Goal: Task Accomplishment & Management: Use online tool/utility

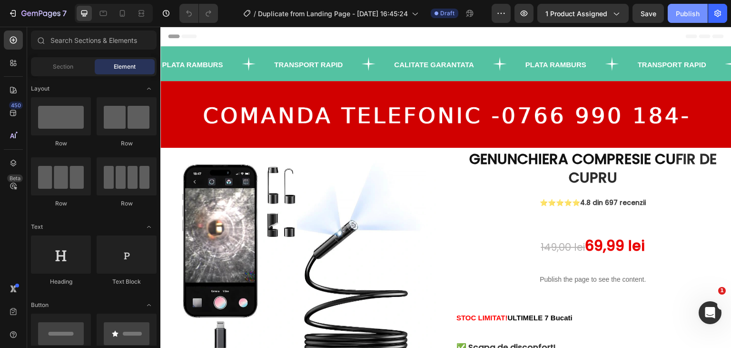
click at [683, 15] on div "Publish" at bounding box center [688, 14] width 24 height 10
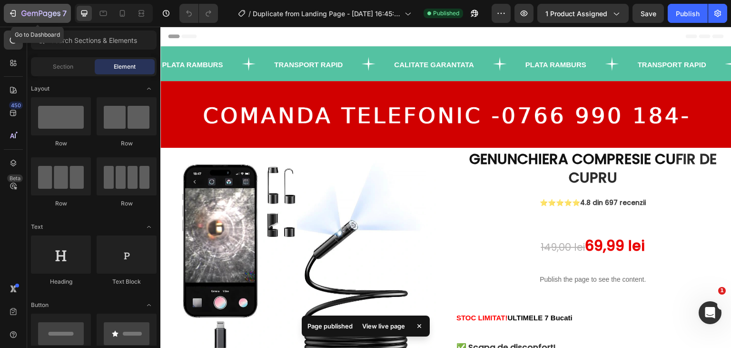
click at [23, 20] on button "7" at bounding box center [37, 13] width 67 height 19
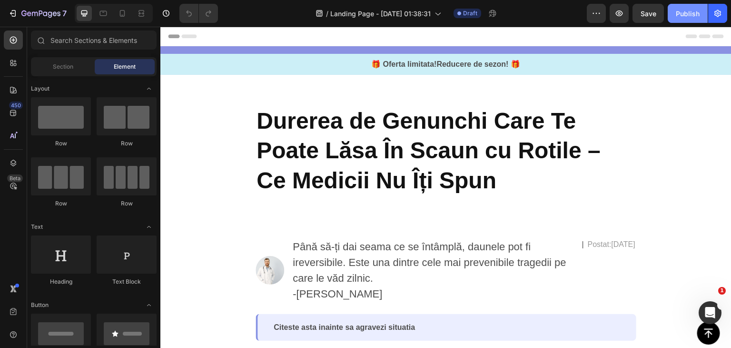
click at [683, 9] on div "Publish" at bounding box center [688, 14] width 24 height 10
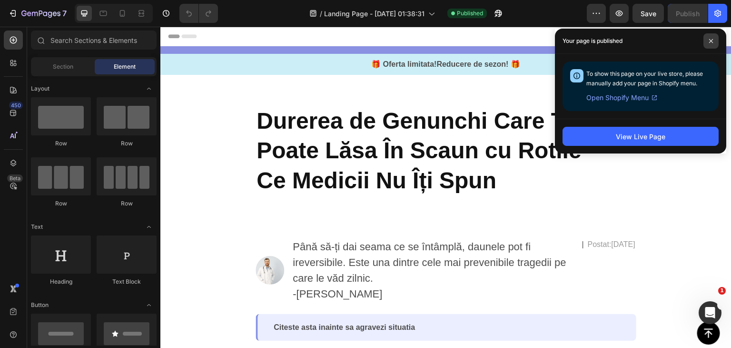
click at [716, 37] on span at bounding box center [711, 40] width 15 height 15
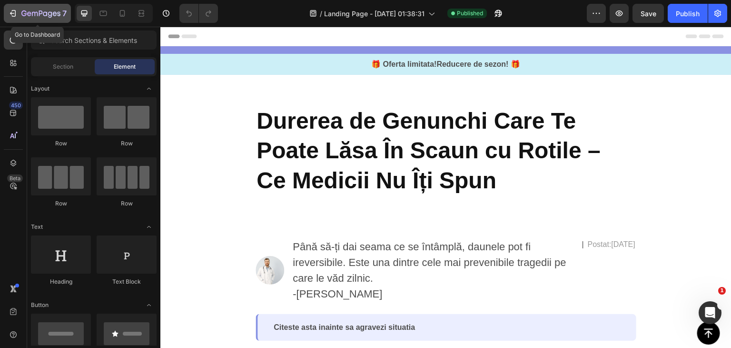
click at [42, 14] on icon "button" at bounding box center [40, 14] width 39 height 8
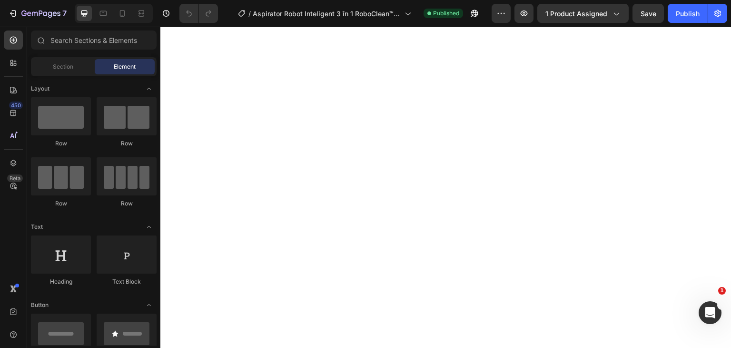
scroll to position [2047, 0]
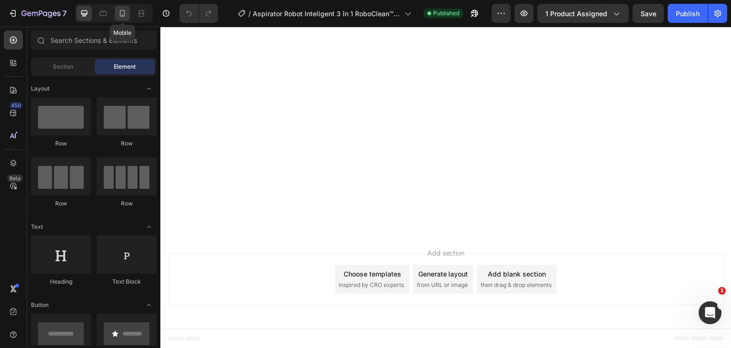
click at [120, 15] on icon at bounding box center [122, 13] width 5 height 7
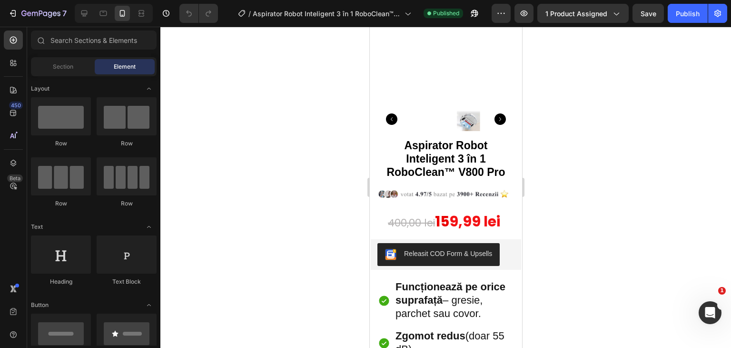
scroll to position [123, 0]
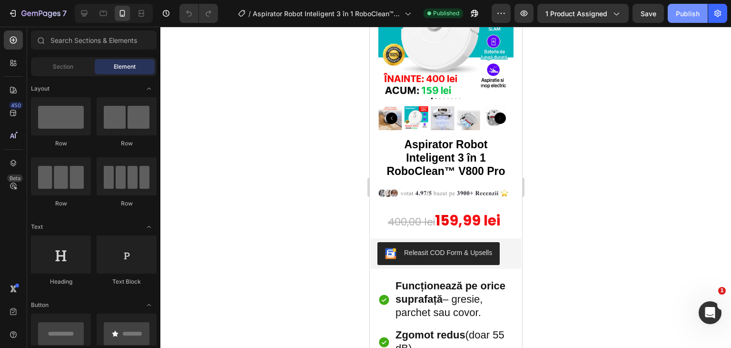
click at [690, 10] on div "Publish" at bounding box center [688, 14] width 24 height 10
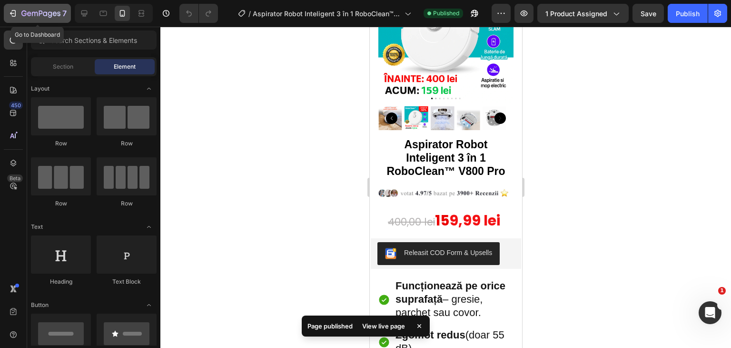
click at [41, 15] on icon "button" at bounding box center [40, 14] width 39 height 8
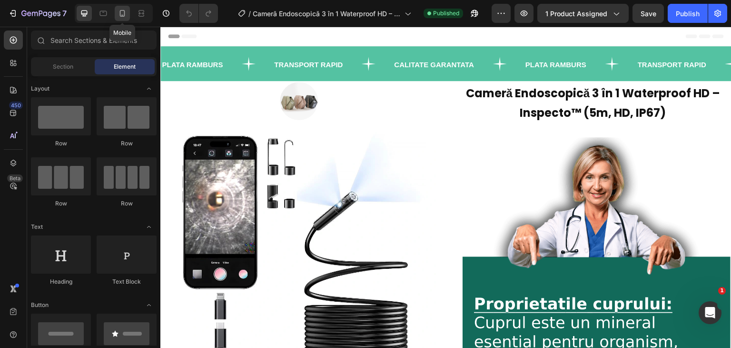
click at [122, 10] on icon at bounding box center [122, 13] width 5 height 7
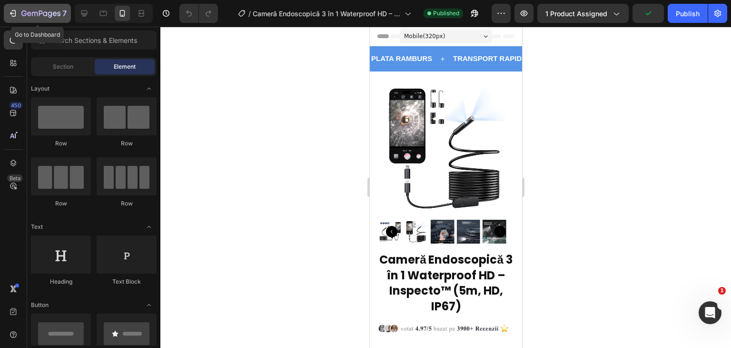
click at [34, 18] on div "7" at bounding box center [43, 13] width 45 height 11
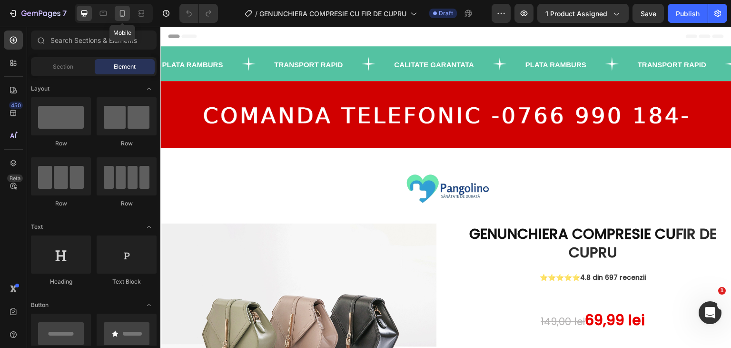
click at [126, 12] on icon at bounding box center [123, 14] width 10 height 10
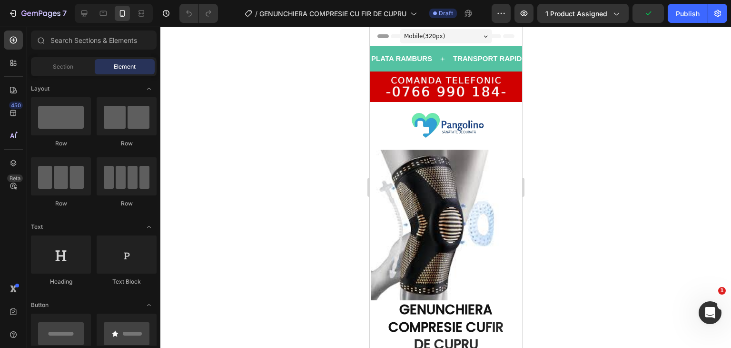
drag, startPoint x: 35, startPoint y: 12, endPoint x: 23, endPoint y: -11, distance: 26.0
click at [23, 0] on html "7 Version history / GENUNCHIERA COMPRESIE CU FIR DE CUPRU Draft Preview 1 produ…" at bounding box center [365, 0] width 731 height 0
click at [25, 15] on icon "button" at bounding box center [23, 13] width 5 height 6
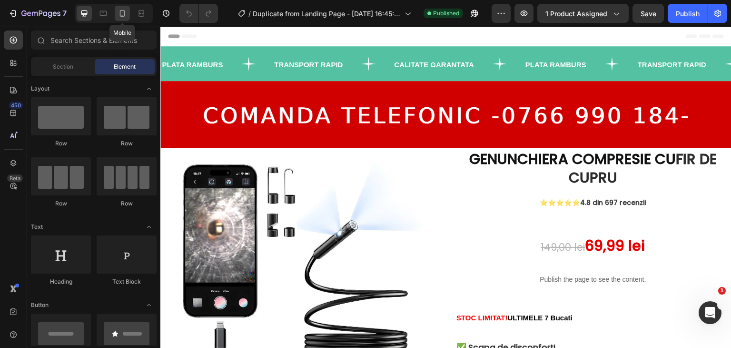
click at [130, 12] on div at bounding box center [122, 13] width 15 height 15
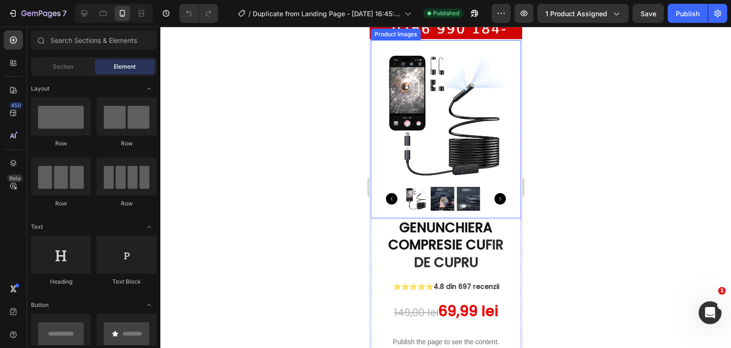
scroll to position [69, 0]
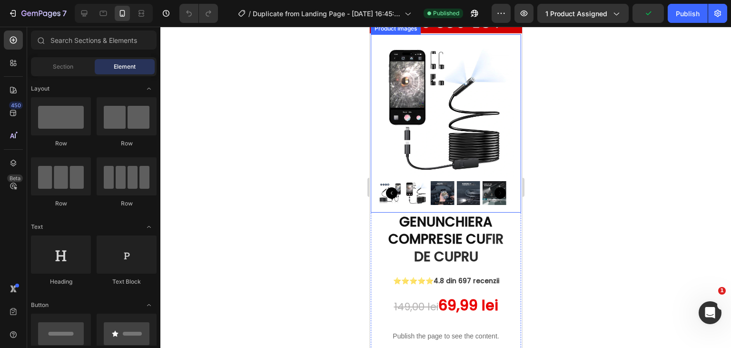
click at [446, 133] on img at bounding box center [445, 109] width 135 height 135
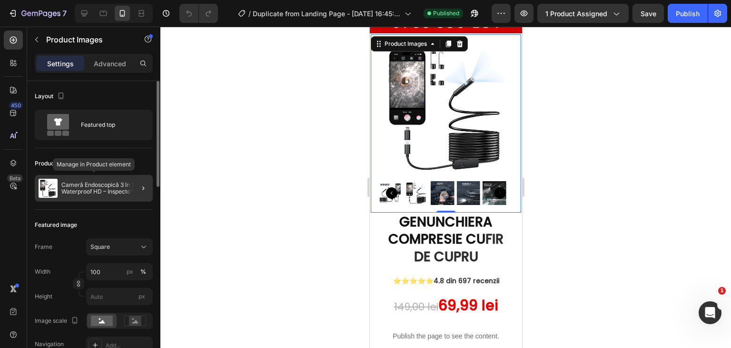
click at [95, 194] on p "Cameră Endoscopică 3 în 1 Waterproof HD – Inspecto™ (5m, HD, IP67)" at bounding box center [105, 187] width 88 height 13
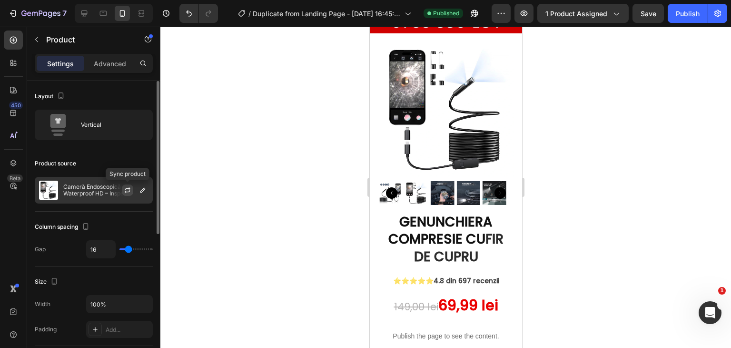
click at [126, 195] on button "button" at bounding box center [127, 189] width 11 height 11
click at [141, 192] on icon "button" at bounding box center [142, 190] width 5 height 5
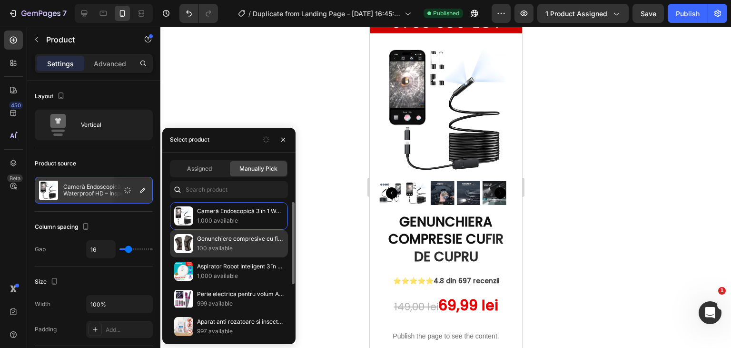
click at [222, 237] on p "Genunchiere compresive cu fir de cupru" at bounding box center [240, 239] width 87 height 10
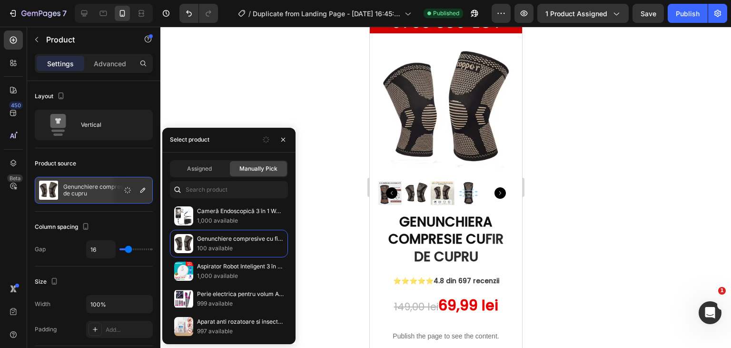
click at [310, 117] on div at bounding box center [445, 187] width 571 height 321
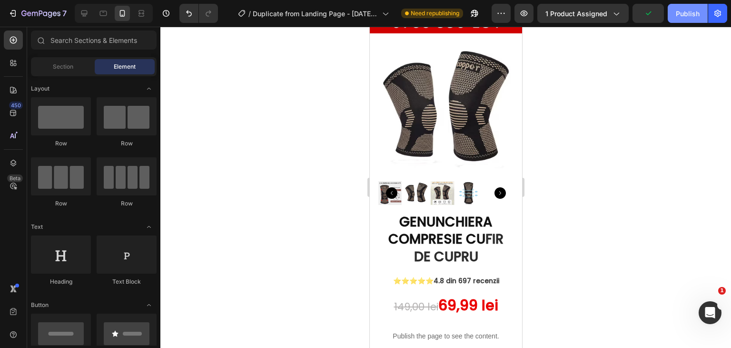
click at [700, 20] on button "Publish" at bounding box center [688, 13] width 40 height 19
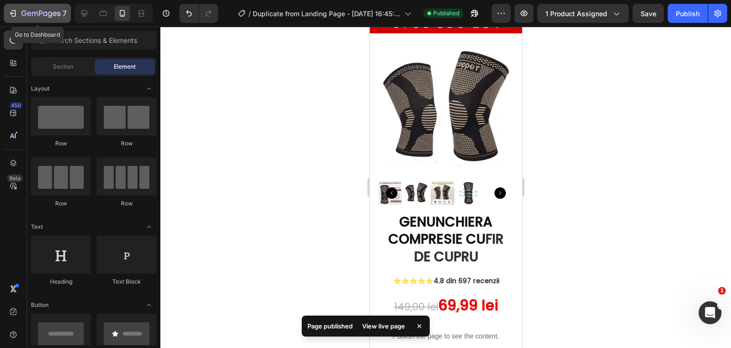
click at [35, 10] on div "7" at bounding box center [43, 13] width 45 height 11
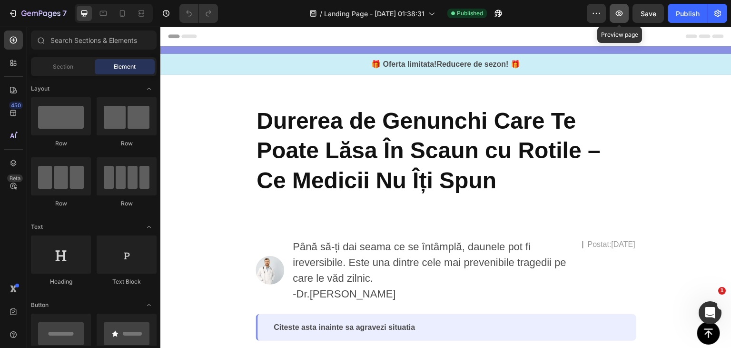
click at [615, 13] on icon "button" at bounding box center [620, 14] width 10 height 10
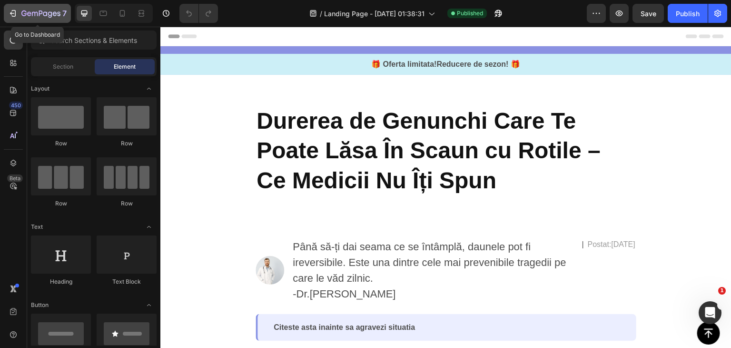
click at [23, 13] on icon "button" at bounding box center [40, 14] width 39 height 8
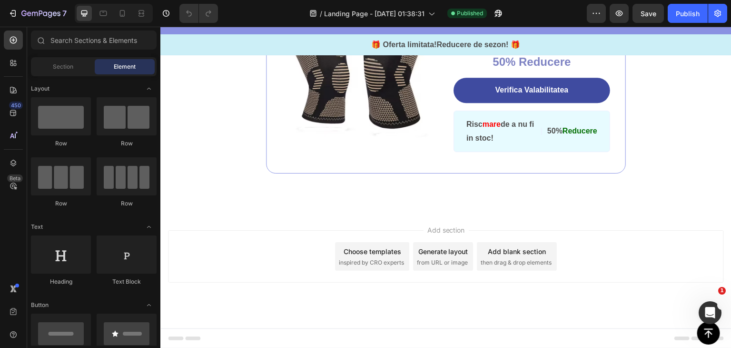
scroll to position [2383, 0]
click at [492, 11] on div "00" at bounding box center [492, 6] width 12 height 10
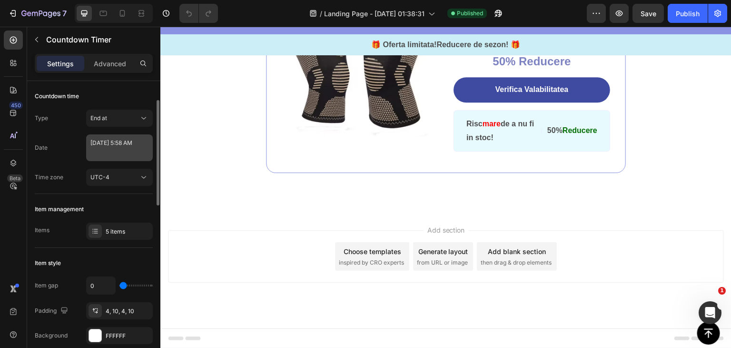
scroll to position [26, 0]
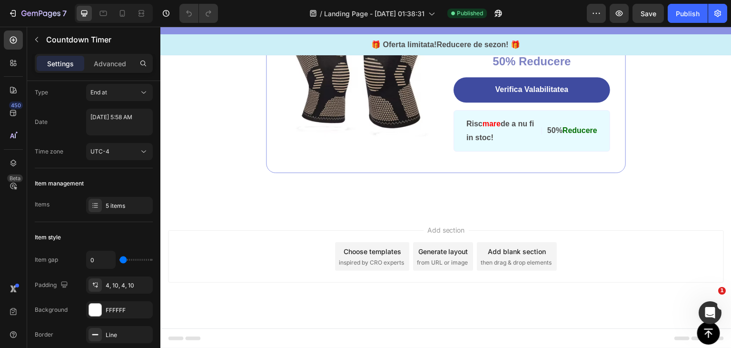
click at [486, 17] on p "DAY" at bounding box center [492, 13] width 12 height 6
select select "5"
select select "58"
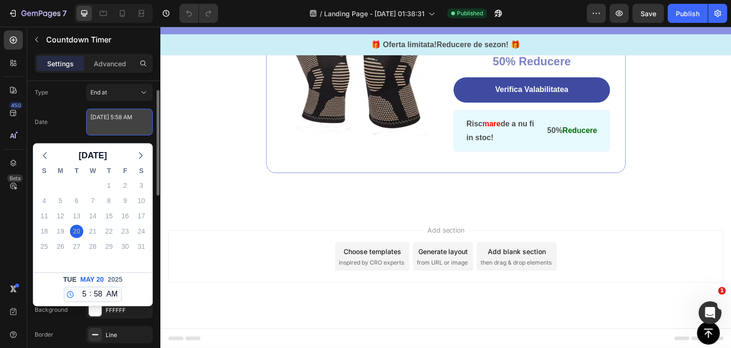
click at [113, 115] on textarea "[DATE] 5:58 AM" at bounding box center [119, 122] width 67 height 27
click at [79, 128] on div "Date [DATE] 5:58 AM [DATE] S M T W T F S 27 28 29 30 1 2 3 4 5 6 7 8 9 10 11 12…" at bounding box center [94, 122] width 118 height 27
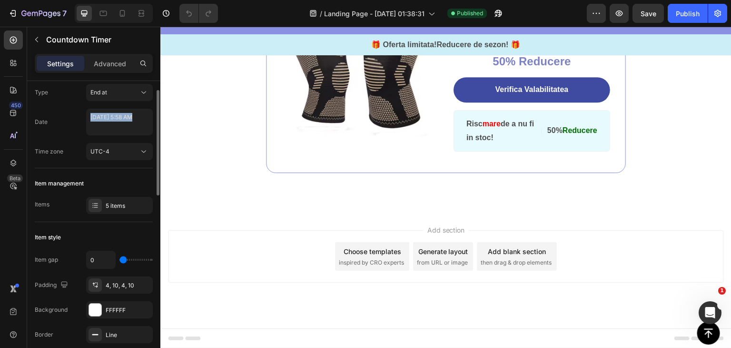
click at [79, 128] on div "Date [DATE] 5:58 AM" at bounding box center [94, 122] width 118 height 27
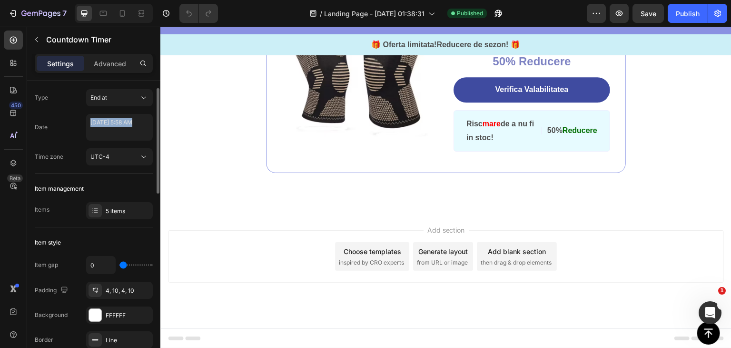
scroll to position [20, 0]
select select "5"
select select "58"
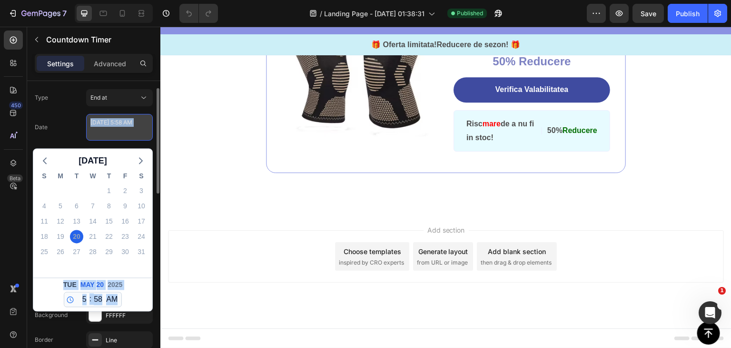
click at [120, 128] on textarea "[DATE] 5:58 AM" at bounding box center [119, 127] width 67 height 27
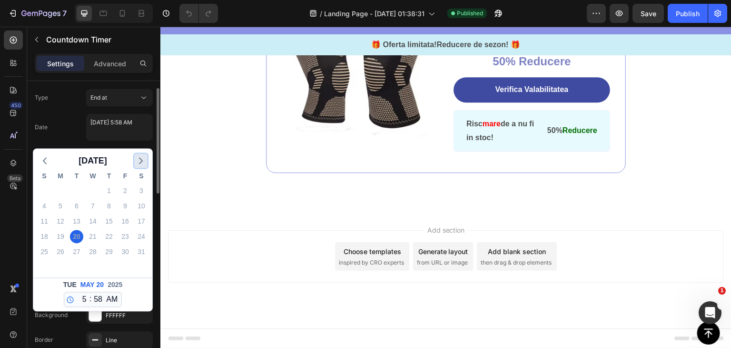
click at [139, 155] on icon "button" at bounding box center [140, 160] width 11 height 11
click at [73, 251] on div "30" at bounding box center [76, 251] width 13 height 13
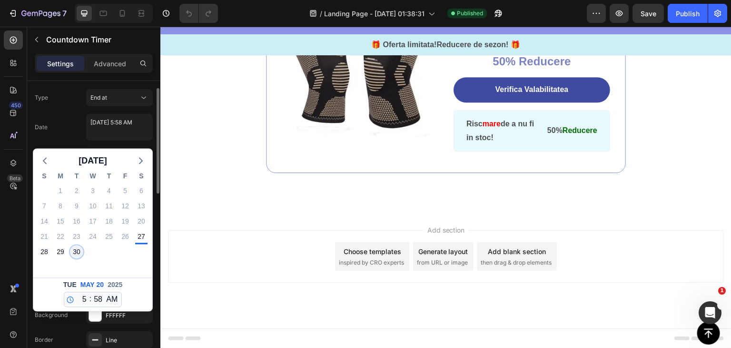
type textarea "[DATE] 5:58 AM"
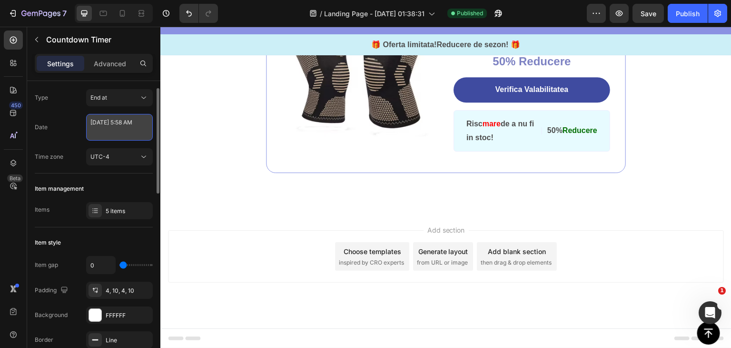
click at [128, 134] on textarea "[DATE] 5:58 AM" at bounding box center [119, 127] width 67 height 27
select select "5"
select select "58"
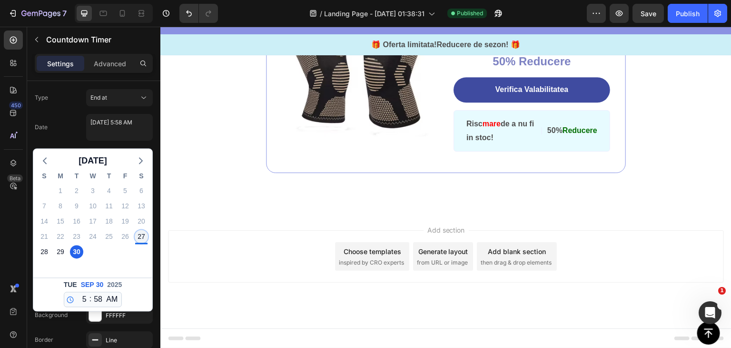
click at [135, 238] on div "27" at bounding box center [141, 236] width 13 height 13
type textarea "[DATE] 5:58 AM"
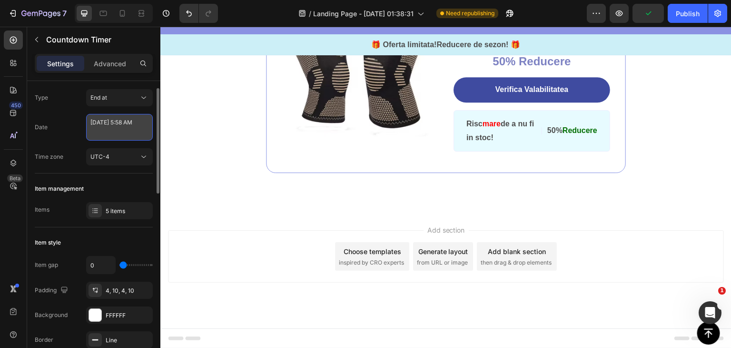
select select "5"
select select "58"
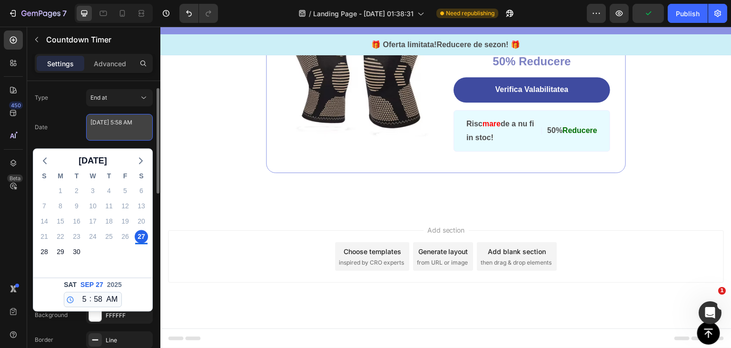
click at [117, 131] on textarea "[DATE] 5:58 AM" at bounding box center [119, 127] width 67 height 27
click at [74, 126] on div "Date [DATE] 5:58 AM [DATE] S M T W T F S 31 1 2 3 4 5 6 7 8 9 10 11 12 13 14 15…" at bounding box center [94, 127] width 118 height 27
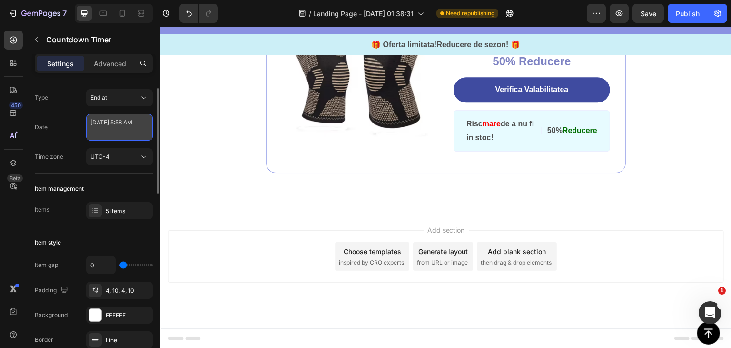
select select "5"
select select "58"
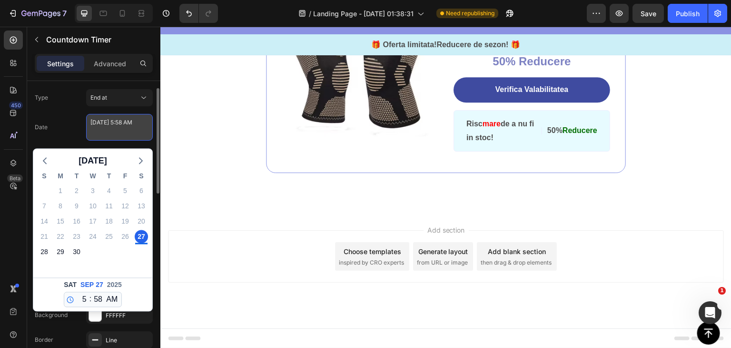
click at [117, 135] on textarea "[DATE] 5:58 AM" at bounding box center [119, 127] width 67 height 27
click at [50, 251] on div "28" at bounding box center [44, 251] width 13 height 13
type textarea "[DATE] 5:58 AM"
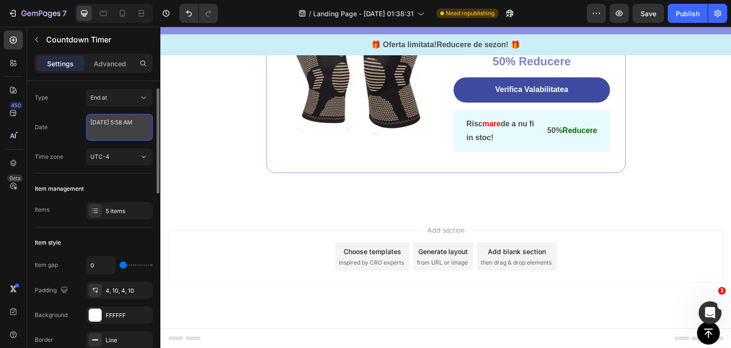
click at [133, 125] on textarea "[DATE] 5:58 AM" at bounding box center [119, 127] width 67 height 27
select select "5"
select select "58"
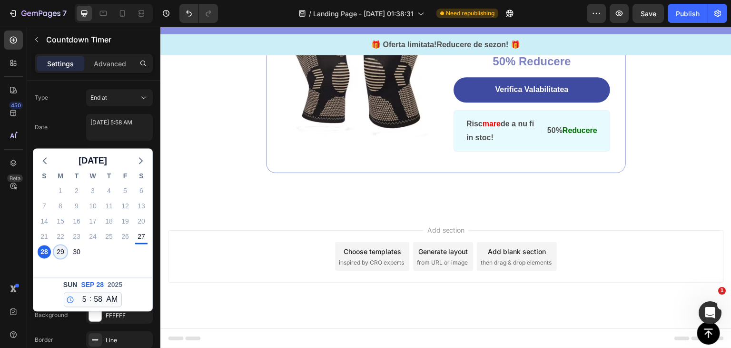
click at [63, 254] on div "29" at bounding box center [60, 251] width 13 height 13
type textarea "[DATE] 5:58 AM"
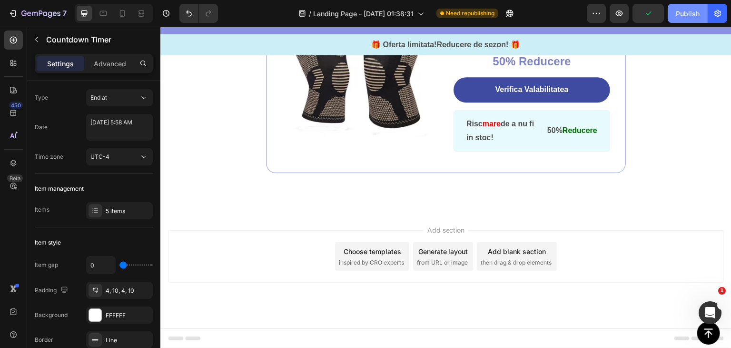
click at [683, 12] on div "Publish" at bounding box center [688, 14] width 24 height 10
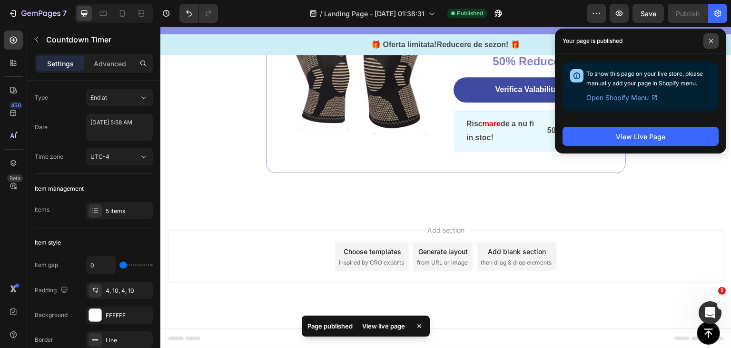
click at [707, 40] on span at bounding box center [711, 40] width 15 height 15
